Goal: Task Accomplishment & Management: Use online tool/utility

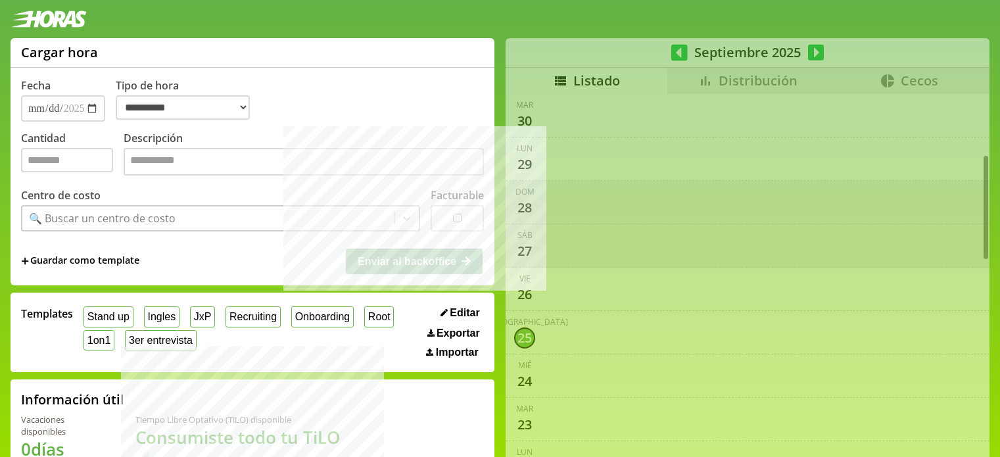
select select "**********"
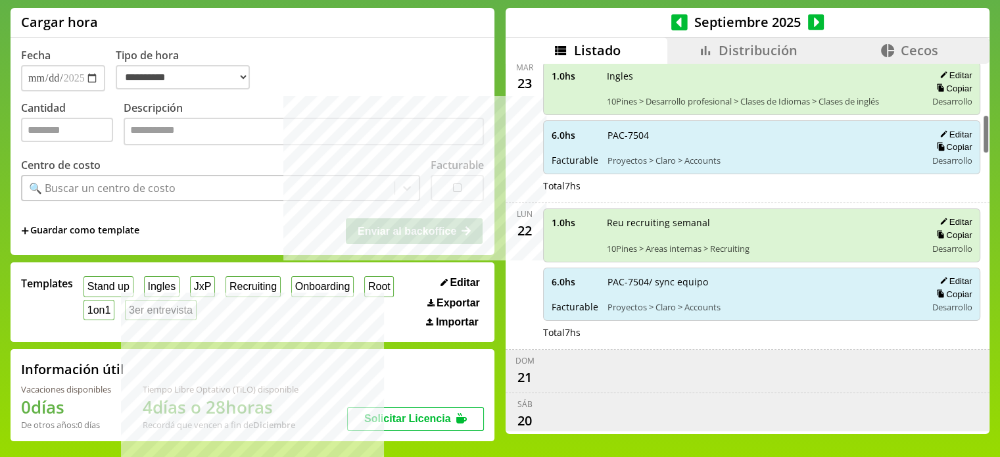
scroll to position [210, 0]
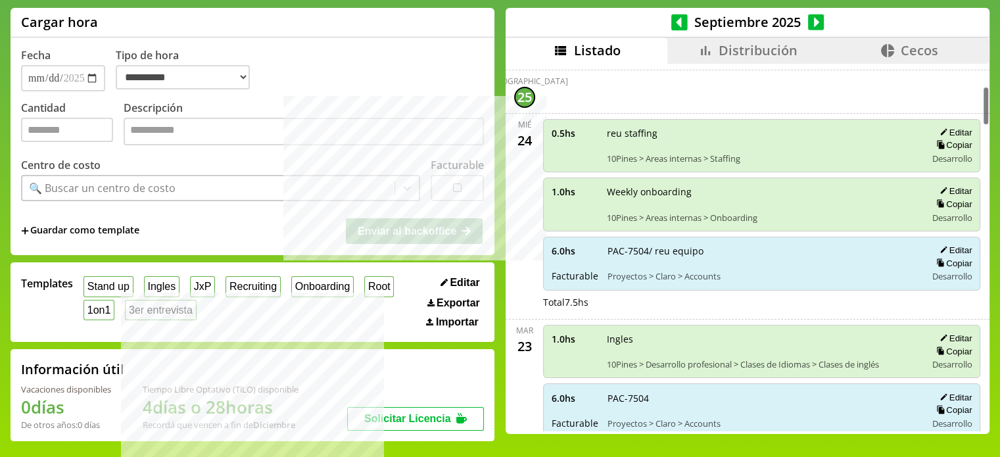
click at [739, 59] on li "Distribución" at bounding box center [747, 50] width 161 height 26
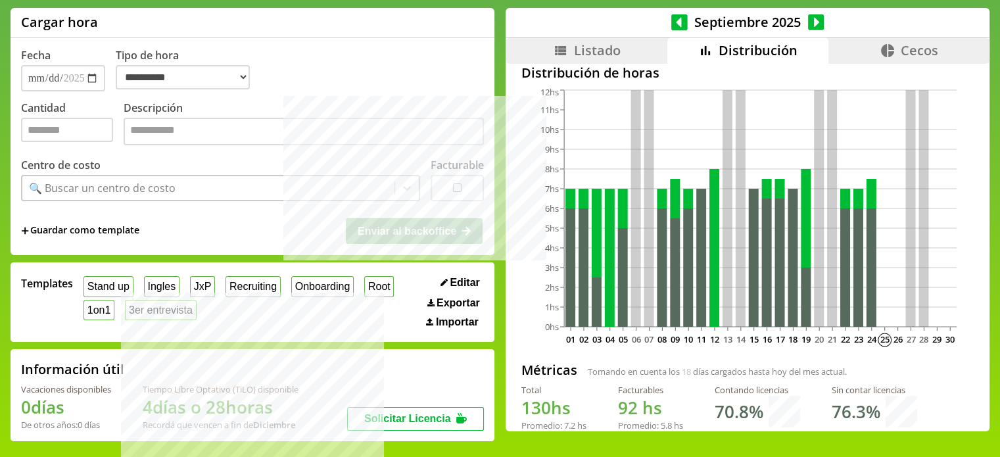
scroll to position [28, 0]
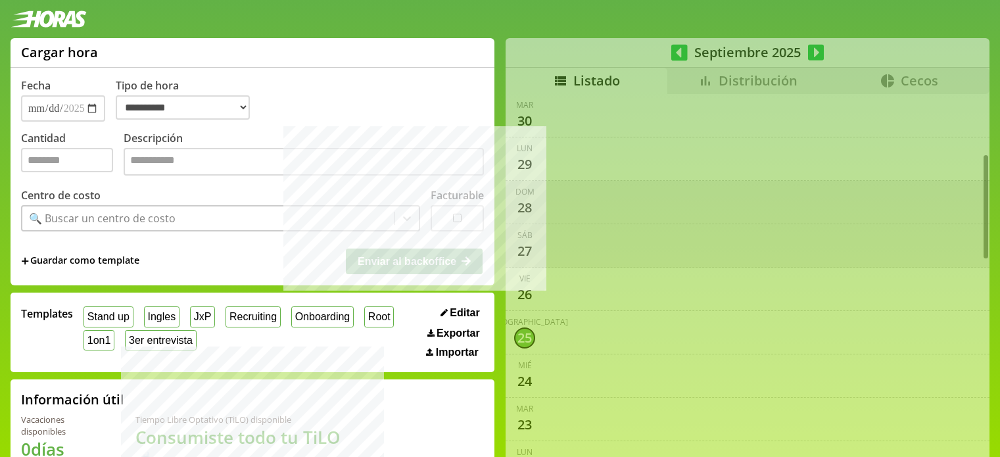
select select "**********"
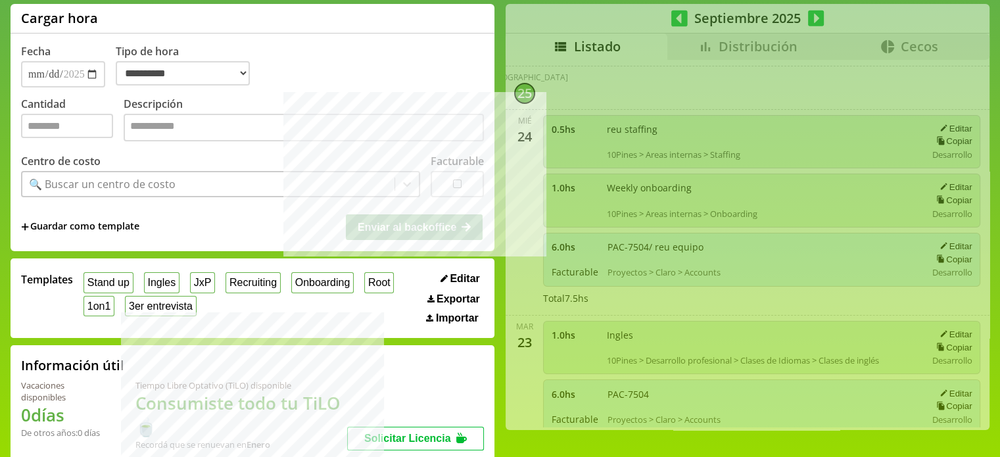
scroll to position [25, 0]
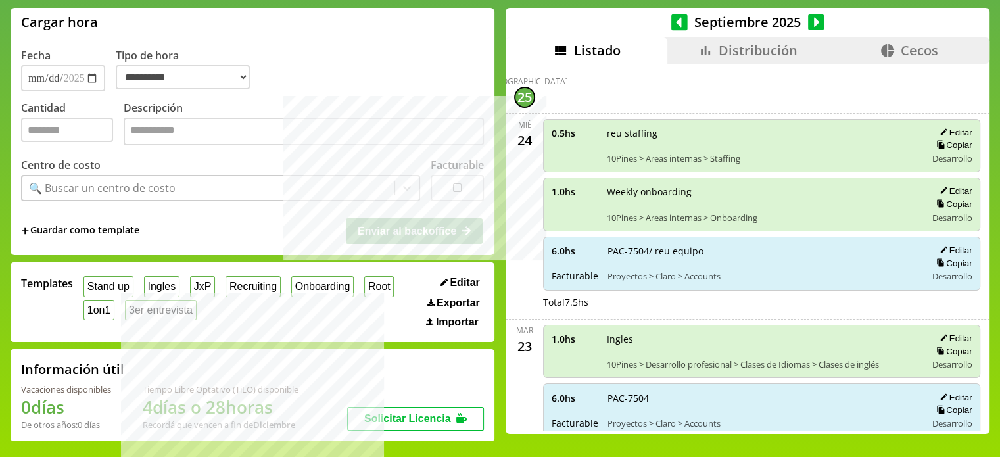
click at [679, 23] on icon at bounding box center [679, 22] width 16 height 16
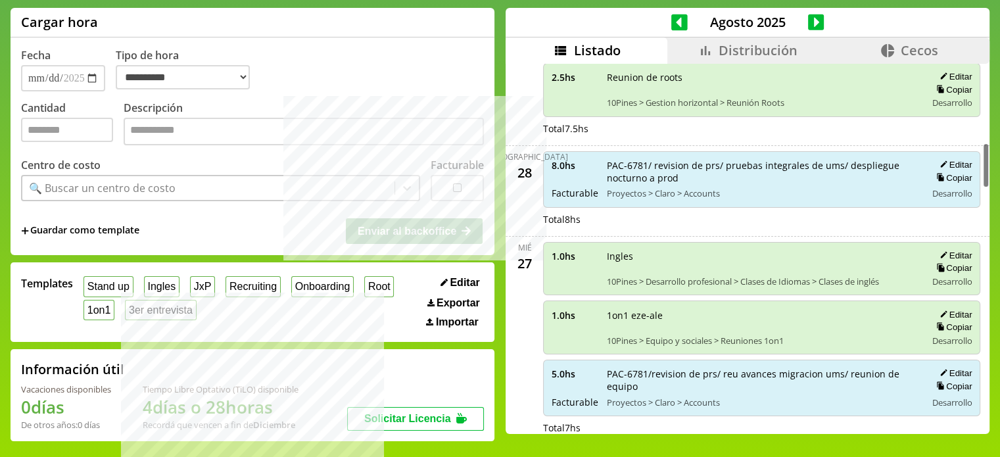
scroll to position [634, 0]
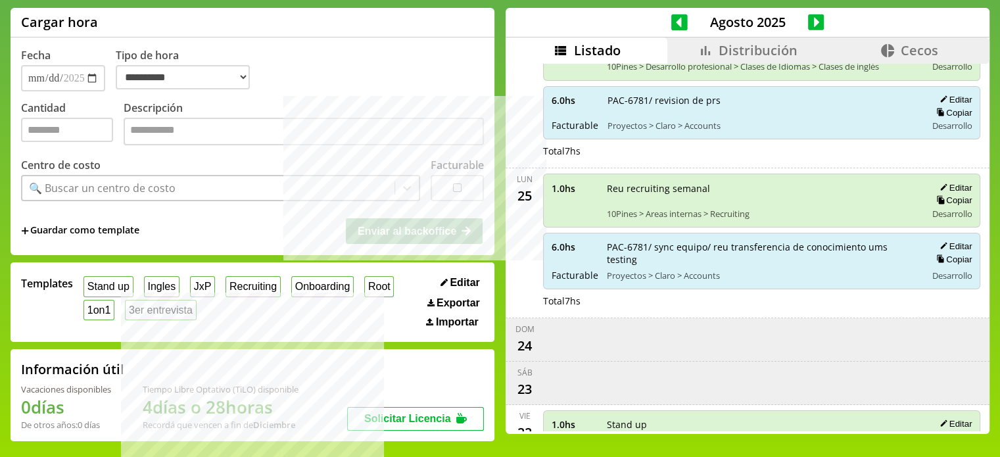
click at [740, 47] on span "Distribución" at bounding box center [758, 50] width 79 height 18
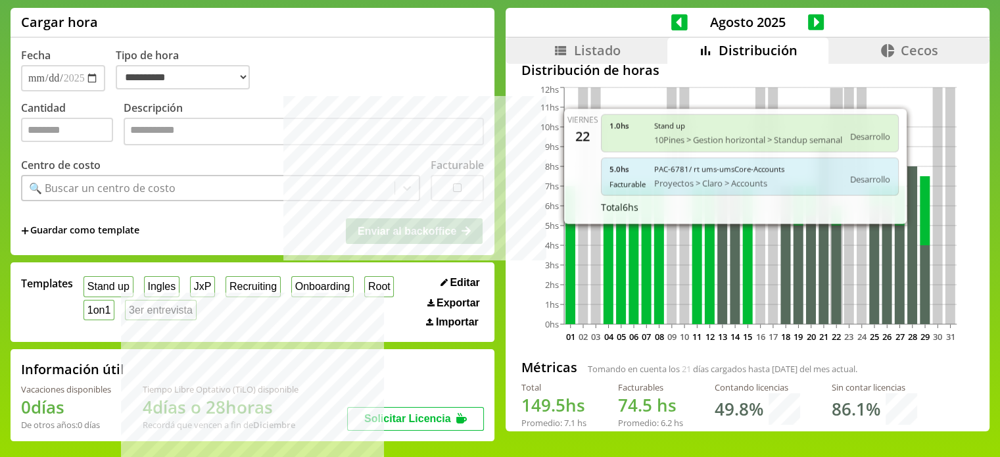
scroll to position [28, 0]
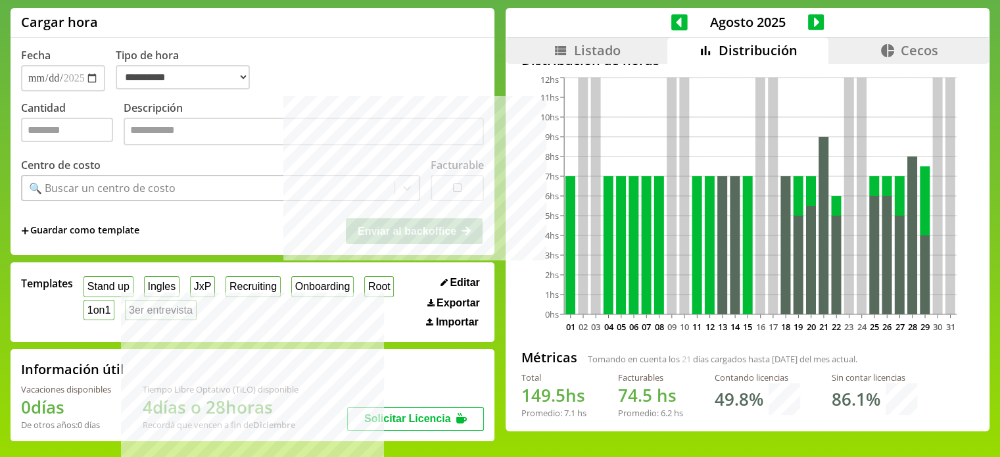
drag, startPoint x: 525, startPoint y: 391, endPoint x: 586, endPoint y: 391, distance: 60.5
click at [586, 391] on div "Total 149.5 hs Promedio: 7.1 hs Facturables 74.5 hs Promedio: 6.2 hs Contando l…" at bounding box center [747, 401] width 452 height 58
drag, startPoint x: 586, startPoint y: 391, endPoint x: 506, endPoint y: 391, distance: 80.2
click at [506, 391] on div "Distribución de horas 01 02 03 04 05 06 07 08 09 10 11 12 13 14 15 16 17 18 19 …" at bounding box center [748, 219] width 484 height 366
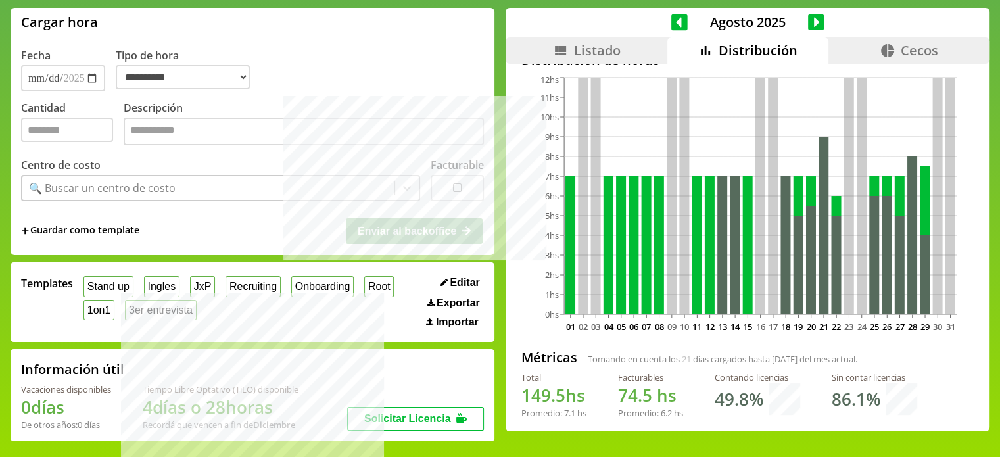
click at [577, 391] on h1 "149.5 hs" at bounding box center [553, 395] width 65 height 24
click at [678, 20] on icon at bounding box center [679, 22] width 16 height 16
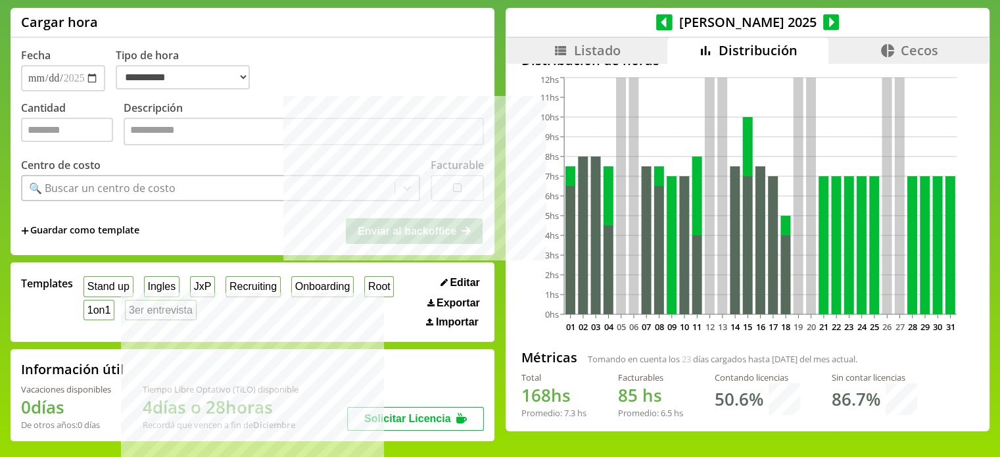
click at [673, 20] on icon at bounding box center [664, 22] width 16 height 16
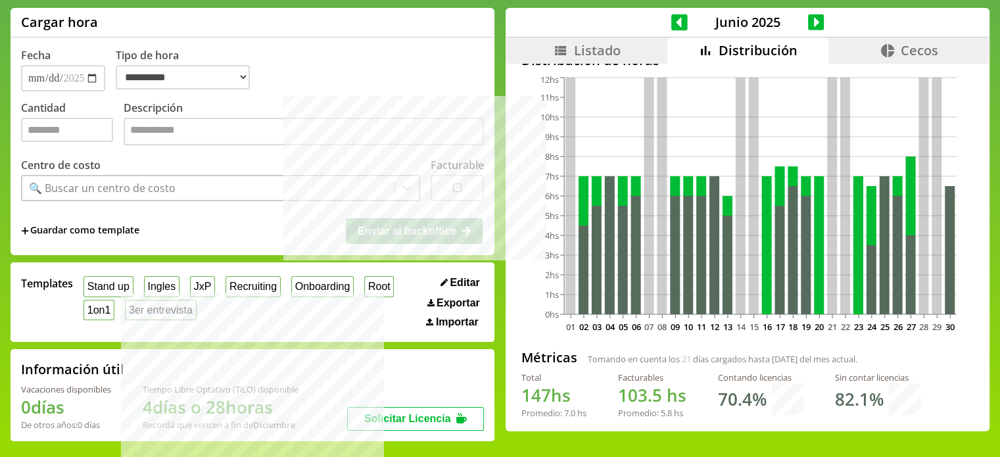
click at [809, 24] on icon at bounding box center [816, 22] width 16 height 18
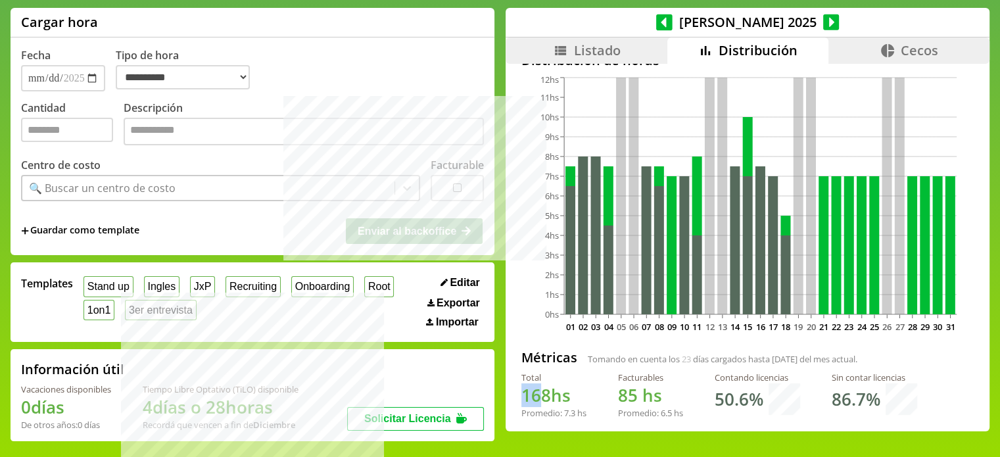
drag, startPoint x: 519, startPoint y: 386, endPoint x: 555, endPoint y: 391, distance: 36.5
click at [549, 388] on div "Distribución de horas 01 02 03 04 05 06 07 08 09 10 11 12 13 14 15 16 17 18 19 …" at bounding box center [748, 219] width 484 height 366
click at [564, 397] on h1 "168 hs" at bounding box center [553, 395] width 65 height 24
click at [823, 20] on icon at bounding box center [831, 22] width 16 height 16
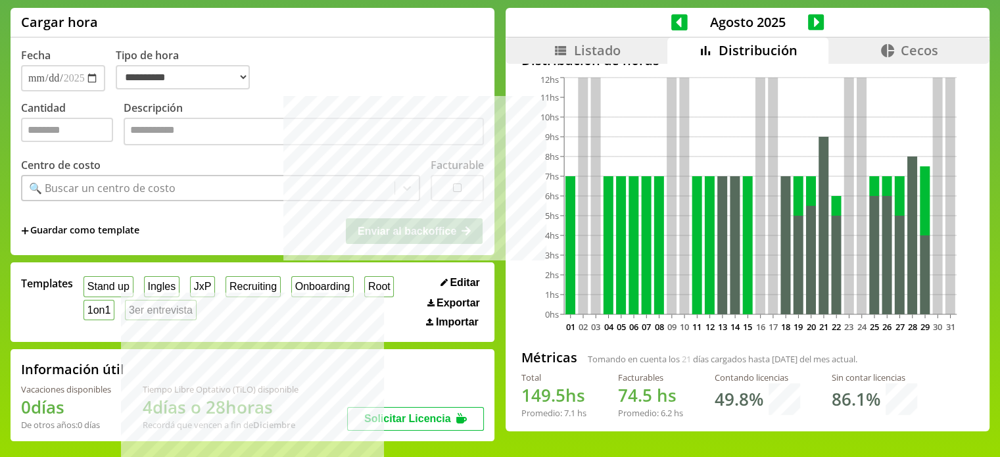
click at [681, 23] on icon at bounding box center [679, 22] width 16 height 16
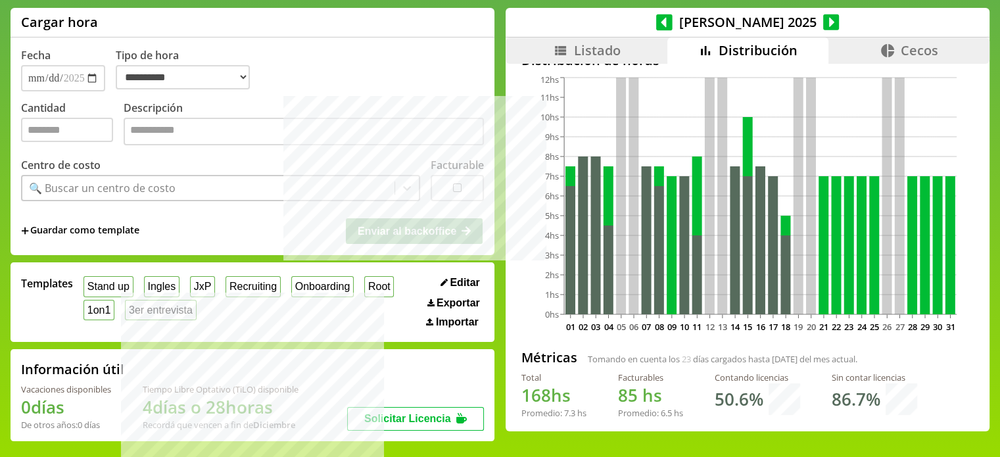
click at [671, 17] on icon at bounding box center [664, 22] width 16 height 16
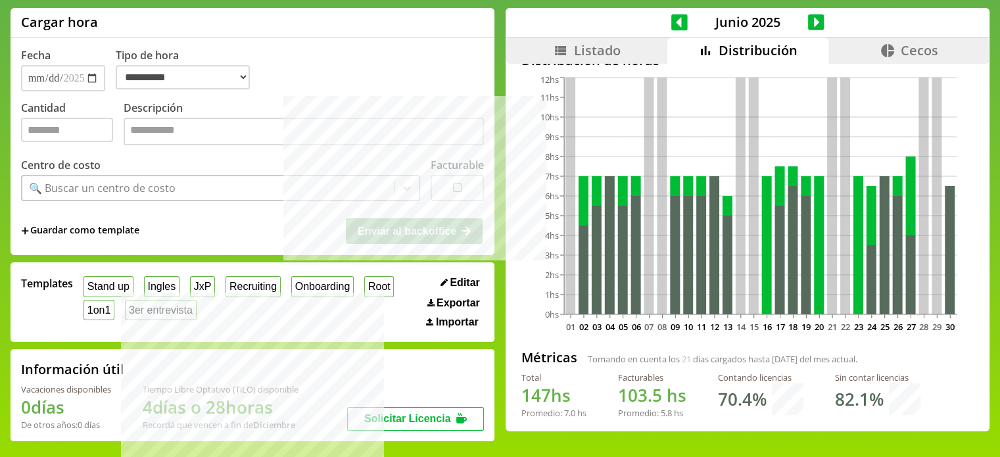
click at [808, 23] on icon at bounding box center [816, 22] width 16 height 16
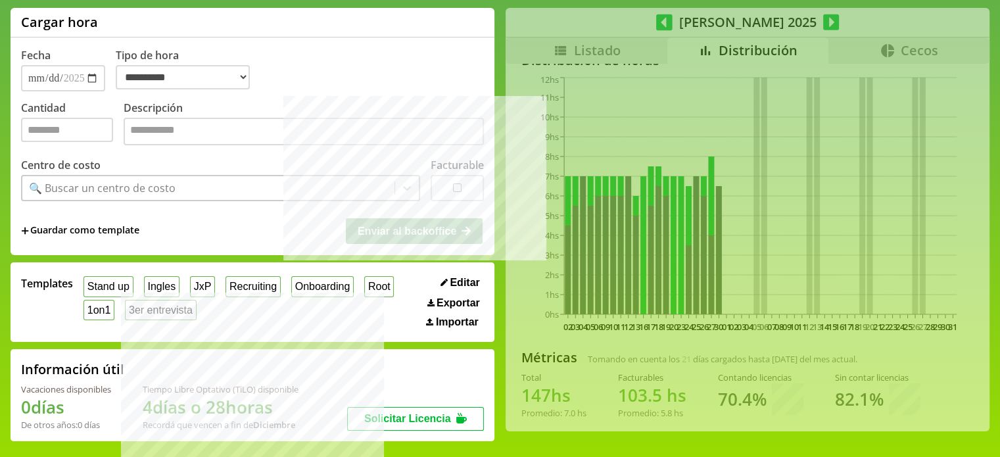
click at [807, 23] on div "**********" at bounding box center [500, 230] width 1000 height 444
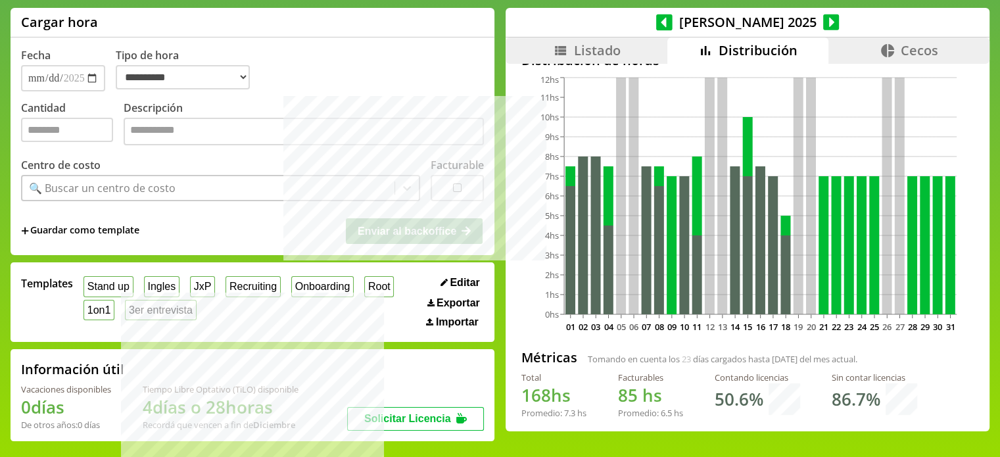
drag, startPoint x: 807, startPoint y: 23, endPoint x: 848, endPoint y: 12, distance: 42.1
click at [848, 12] on div "[DATE]" at bounding box center [748, 23] width 484 height 30
click at [823, 28] on icon at bounding box center [831, 22] width 16 height 16
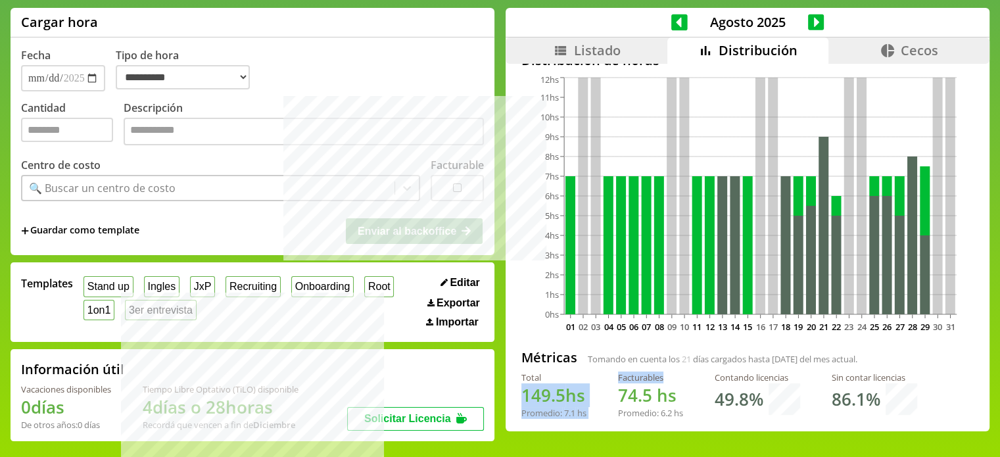
drag, startPoint x: 507, startPoint y: 391, endPoint x: 602, endPoint y: 397, distance: 94.9
click at [613, 395] on div "Distribución de horas 01 02 03 04 05 06 07 08 09 10 11 12 13 14 15 16 17 18 19 …" at bounding box center [748, 219] width 484 height 366
click at [566, 402] on h1 "149.5 hs" at bounding box center [553, 395] width 65 height 24
click at [550, 402] on span "149.5" at bounding box center [543, 395] width 44 height 24
click at [552, 402] on span "149.5" at bounding box center [543, 395] width 44 height 24
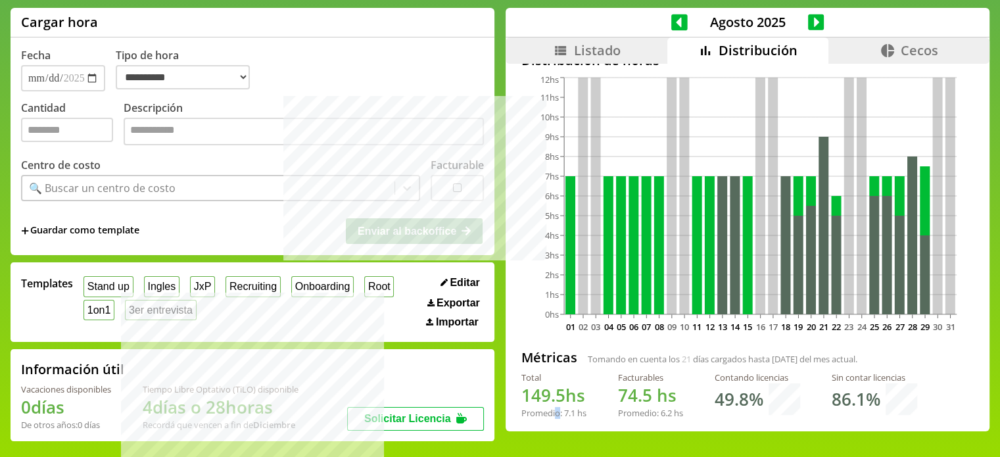
drag, startPoint x: 552, startPoint y: 417, endPoint x: 604, endPoint y: 417, distance: 51.9
click at [594, 417] on div "Total 149.5 hs Promedio: 7.1 hs Facturables 74.5 hs Promedio: 6.2 hs Contando l…" at bounding box center [747, 401] width 452 height 58
click at [595, 417] on div "Total 149.5 hs Promedio: 7.1 hs Facturables 74.5 hs Promedio: 6.2 hs Contando l…" at bounding box center [747, 401] width 452 height 58
click at [613, 21] on div "[DATE]" at bounding box center [748, 23] width 484 height 30
click at [671, 28] on icon at bounding box center [679, 22] width 16 height 16
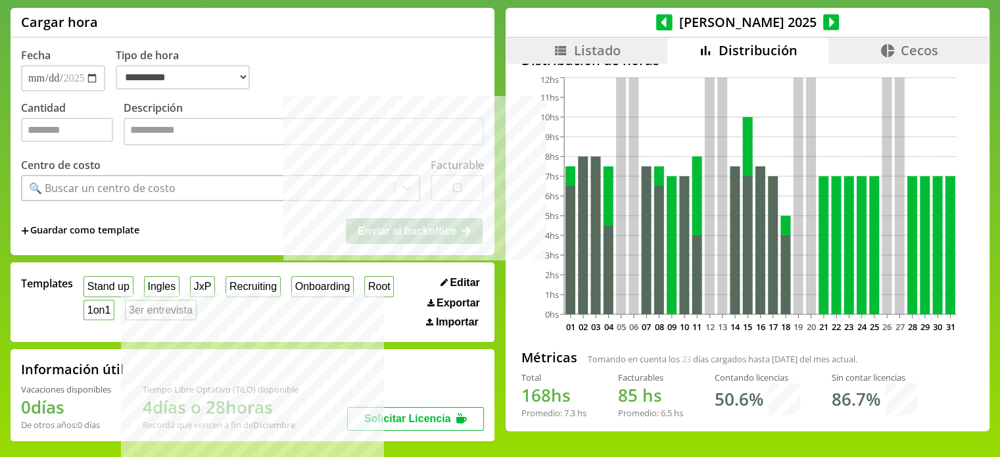
click at [661, 27] on div "[DATE]" at bounding box center [748, 23] width 484 height 30
click at [673, 24] on icon at bounding box center [664, 22] width 16 height 18
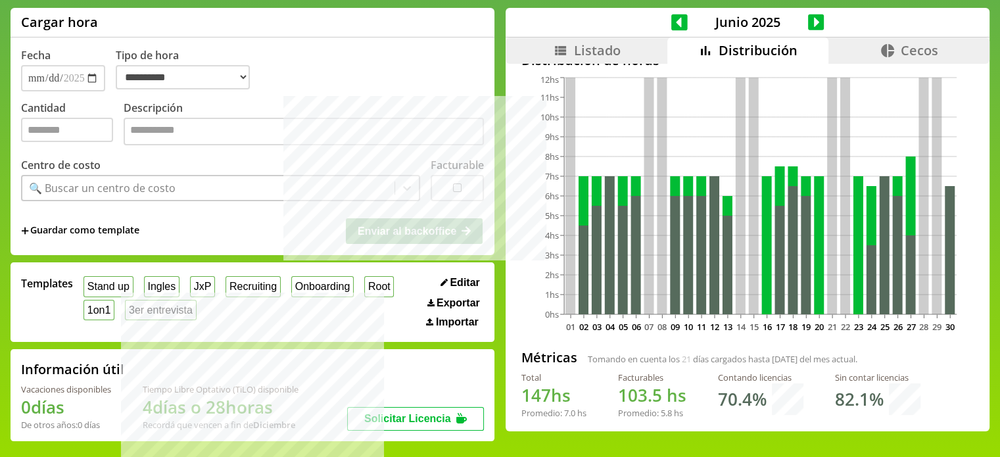
click at [819, 20] on div "[DATE]" at bounding box center [748, 23] width 484 height 30
click at [814, 20] on icon at bounding box center [816, 22] width 16 height 16
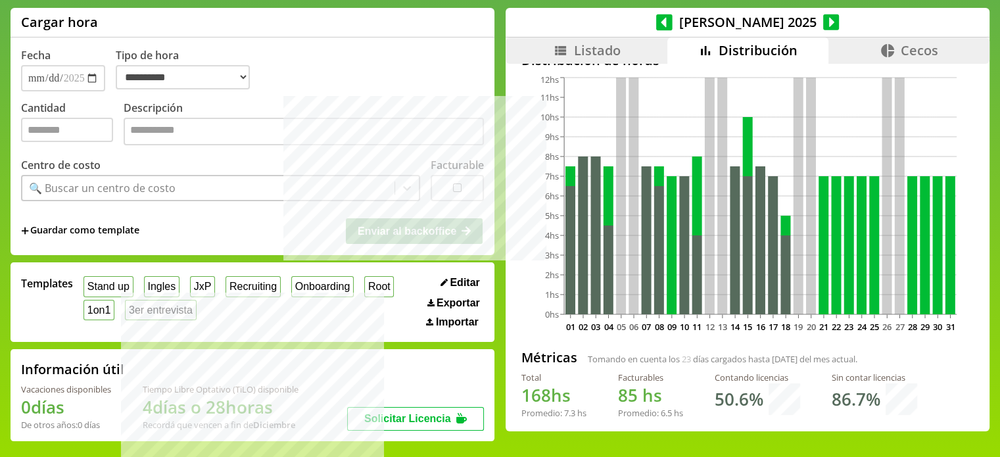
click at [823, 20] on icon at bounding box center [831, 22] width 16 height 16
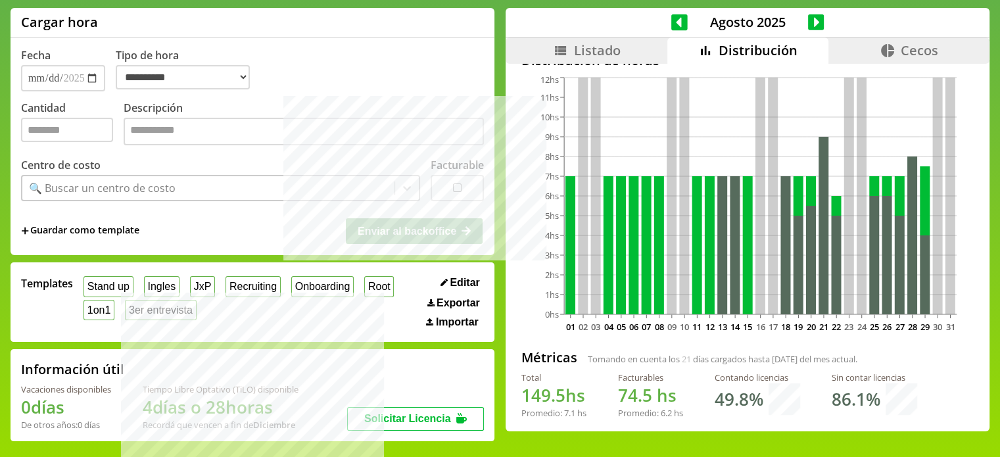
click at [814, 21] on icon at bounding box center [816, 22] width 16 height 16
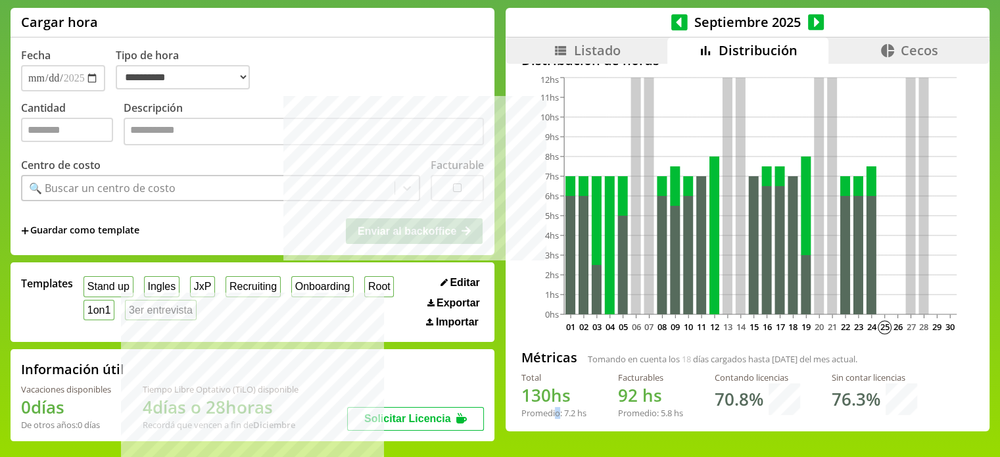
click at [562, 412] on div "Total 130 hs Promedio: 7.2 hs Facturables 92 hs Promedio: 5.8 hs Contando licen…" at bounding box center [747, 401] width 452 height 58
drag, startPoint x: 562, startPoint y: 412, endPoint x: 639, endPoint y: 411, distance: 76.9
click at [619, 413] on div "Total 130 hs Promedio: 7.2 hs Facturables 92 hs Promedio: 5.8 hs Contando licen…" at bounding box center [747, 401] width 452 height 58
click at [587, 412] on div "Total 130 hs Promedio: 7.2 hs Facturables 92 hs Promedio: 5.8 hs Contando licen…" at bounding box center [747, 401] width 452 height 58
click at [565, 415] on span "7.2" at bounding box center [569, 413] width 11 height 12
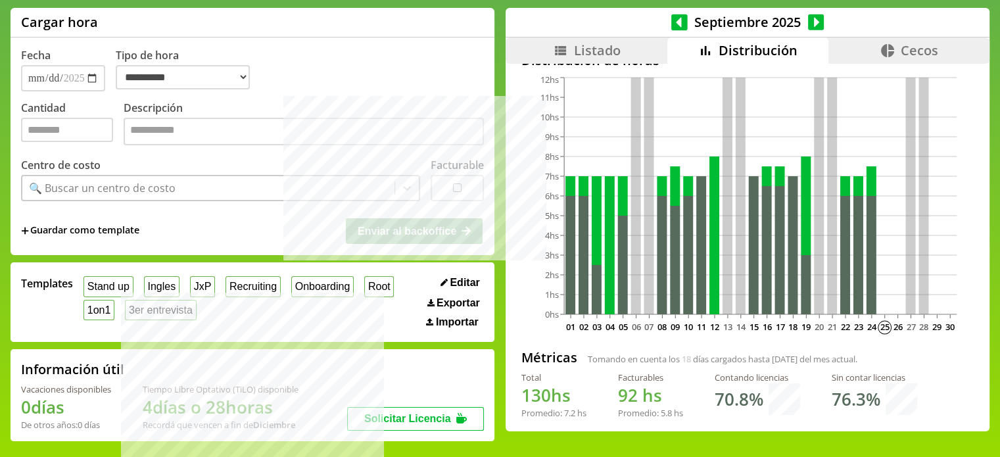
click at [594, 412] on div "Total 130 hs Promedio: 7.2 hs Facturables 92 hs Promedio: 5.8 hs Contando licen…" at bounding box center [747, 401] width 452 height 58
click at [984, 57] on div "**********" at bounding box center [500, 230] width 1000 height 444
click at [663, 412] on span "5.8" at bounding box center [666, 413] width 11 height 12
click at [667, 412] on span "5.8" at bounding box center [666, 413] width 11 height 12
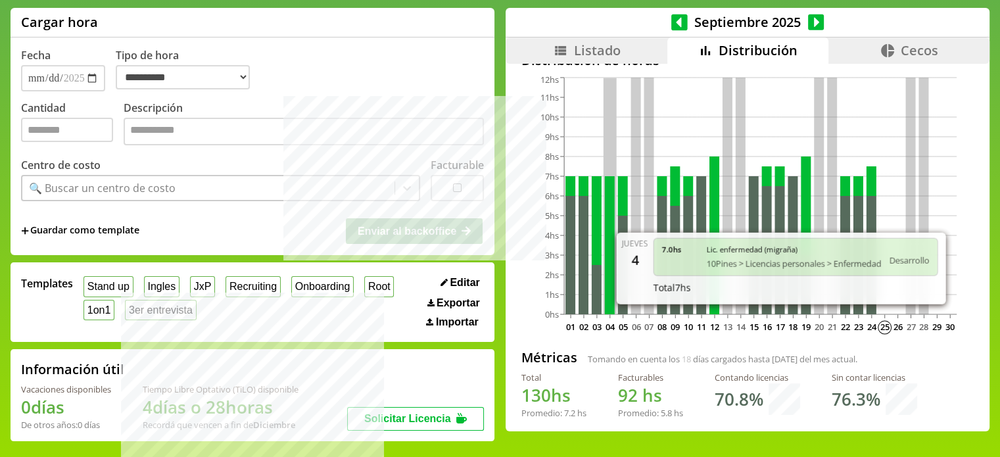
click at [605, 310] on icon at bounding box center [610, 245] width 10 height 138
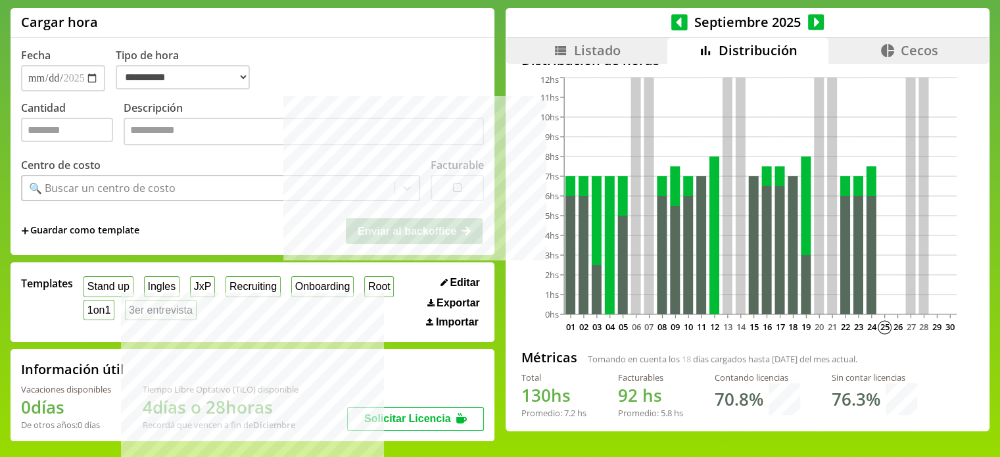
click at [812, 23] on icon at bounding box center [816, 22] width 16 height 18
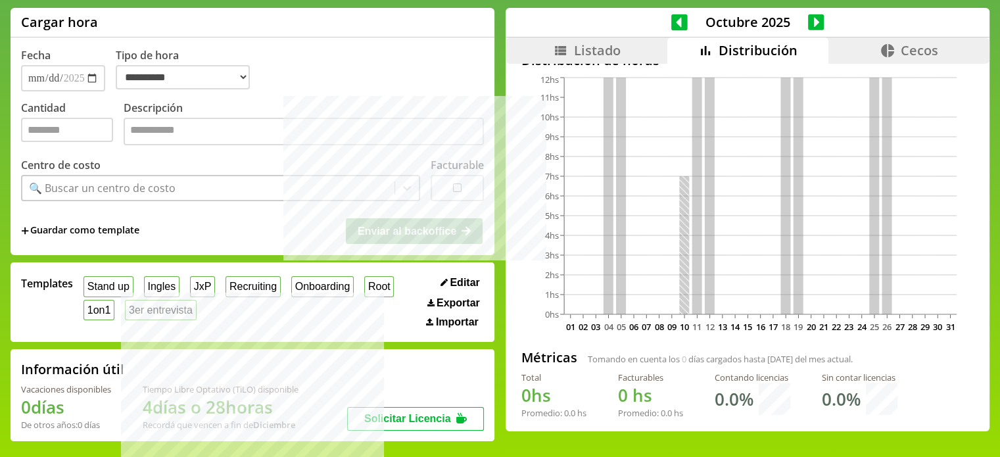
click at [671, 24] on icon at bounding box center [679, 22] width 16 height 16
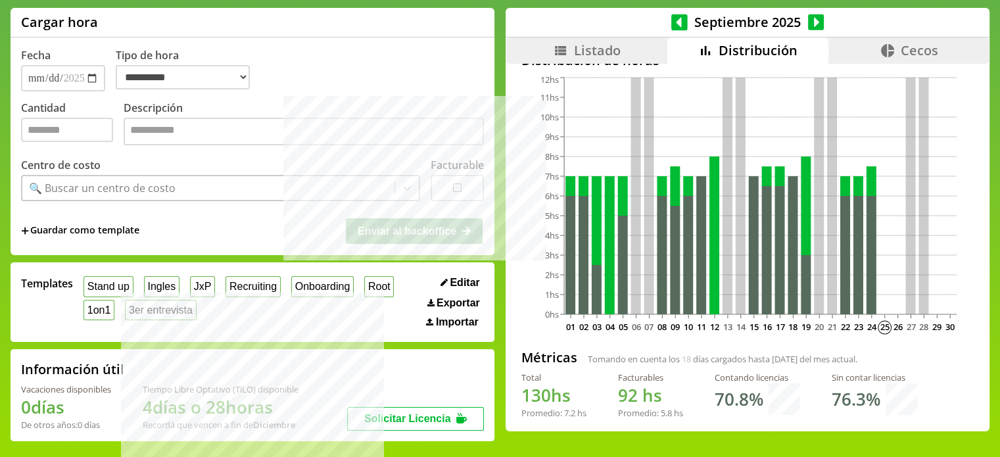
click at [808, 26] on icon at bounding box center [816, 22] width 16 height 16
